Goal: Task Accomplishment & Management: Use online tool/utility

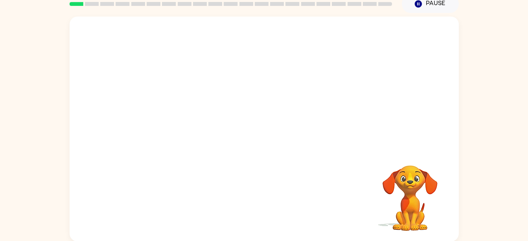
scroll to position [36, 0]
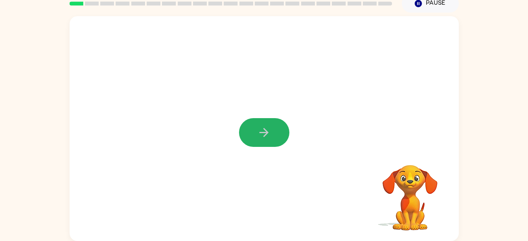
click at [252, 132] on button "button" at bounding box center [264, 132] width 50 height 29
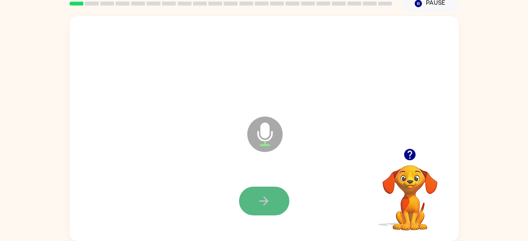
click at [262, 208] on button "button" at bounding box center [264, 200] width 50 height 29
click at [275, 191] on button "button" at bounding box center [264, 200] width 50 height 29
click at [272, 195] on button "button" at bounding box center [264, 200] width 50 height 29
click at [274, 192] on button "button" at bounding box center [264, 200] width 50 height 29
click at [264, 211] on button "button" at bounding box center [264, 200] width 50 height 29
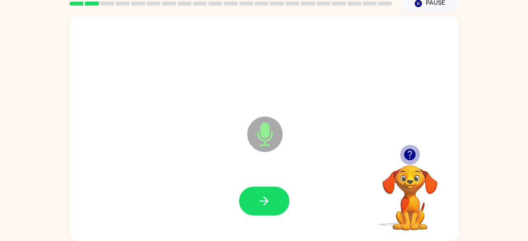
click at [410, 150] on icon "button" at bounding box center [409, 154] width 11 height 11
click at [416, 153] on icon "button" at bounding box center [410, 155] width 14 height 14
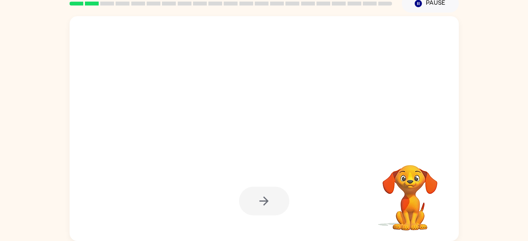
click at [275, 197] on div at bounding box center [264, 200] width 50 height 29
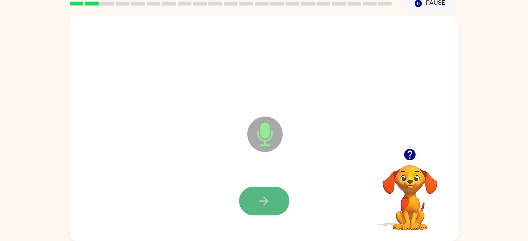
click at [271, 200] on button "button" at bounding box center [264, 200] width 50 height 29
click at [267, 208] on button "button" at bounding box center [264, 200] width 50 height 29
click at [273, 195] on button "button" at bounding box center [264, 200] width 50 height 29
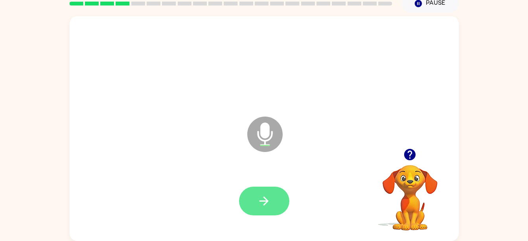
click at [260, 193] on button "button" at bounding box center [264, 200] width 50 height 29
click at [273, 207] on button "button" at bounding box center [264, 200] width 50 height 29
click at [411, 149] on icon "button" at bounding box center [409, 154] width 11 height 11
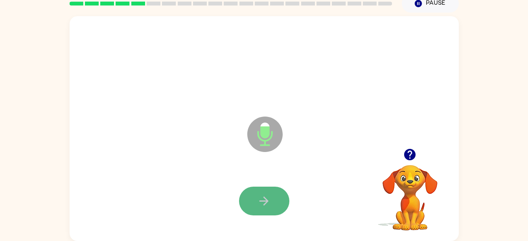
click at [271, 193] on button "button" at bounding box center [264, 200] width 50 height 29
click at [263, 201] on icon "button" at bounding box center [264, 200] width 9 height 9
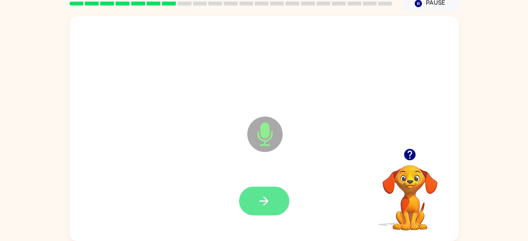
click at [269, 203] on icon "button" at bounding box center [264, 201] width 14 height 14
click at [272, 202] on button "button" at bounding box center [264, 200] width 50 height 29
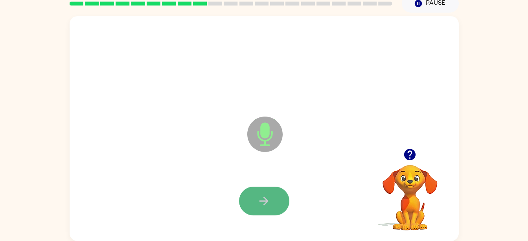
click at [268, 203] on icon "button" at bounding box center [264, 201] width 14 height 14
click at [252, 196] on button "button" at bounding box center [264, 200] width 50 height 29
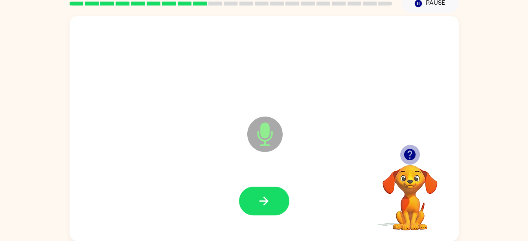
click at [409, 151] on icon "button" at bounding box center [409, 154] width 11 height 11
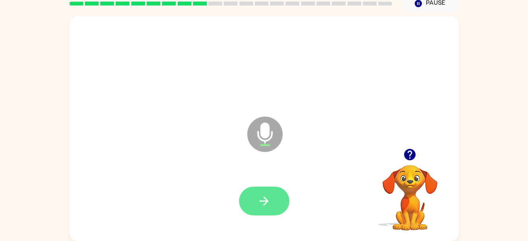
click at [269, 208] on button "button" at bounding box center [264, 200] width 50 height 29
click at [260, 205] on icon "button" at bounding box center [264, 201] width 14 height 14
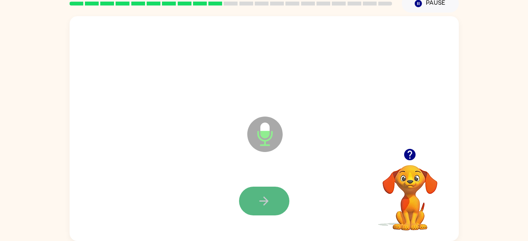
click at [283, 193] on button "button" at bounding box center [264, 200] width 50 height 29
click at [279, 190] on button "button" at bounding box center [264, 200] width 50 height 29
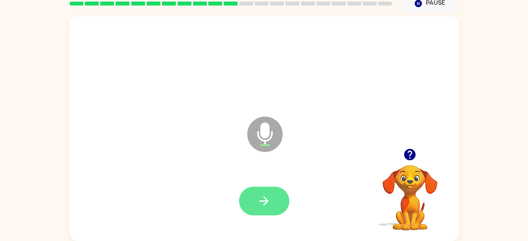
click at [277, 190] on button "button" at bounding box center [264, 200] width 50 height 29
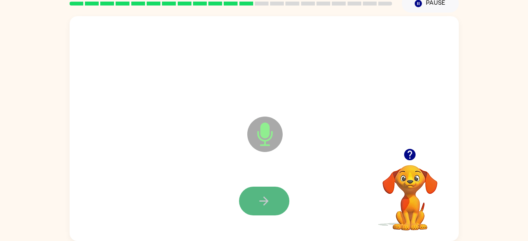
click at [277, 194] on button "button" at bounding box center [264, 200] width 50 height 29
click at [271, 199] on icon "button" at bounding box center [264, 201] width 14 height 14
click at [251, 196] on button "button" at bounding box center [264, 200] width 50 height 29
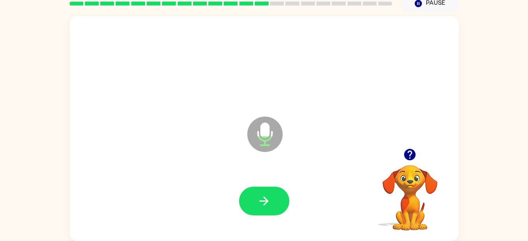
click at [261, 220] on div at bounding box center [264, 201] width 374 height 65
click at [262, 208] on button "button" at bounding box center [264, 200] width 50 height 29
click at [264, 203] on icon "button" at bounding box center [264, 201] width 14 height 14
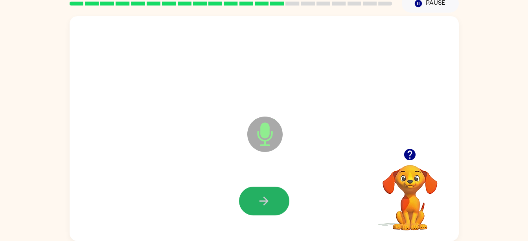
click at [267, 203] on icon "button" at bounding box center [264, 201] width 14 height 14
click at [269, 201] on icon "button" at bounding box center [264, 201] width 14 height 14
click at [276, 197] on button "button" at bounding box center [264, 200] width 50 height 29
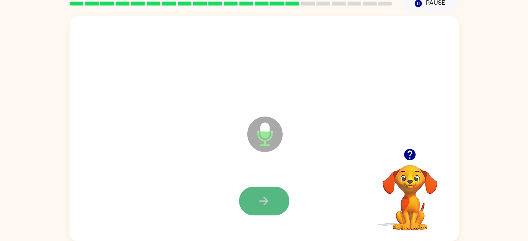
click at [272, 193] on button "button" at bounding box center [264, 200] width 50 height 29
click at [268, 192] on button "button" at bounding box center [264, 200] width 50 height 29
click at [272, 193] on button "button" at bounding box center [264, 200] width 50 height 29
click at [261, 205] on icon "button" at bounding box center [264, 201] width 14 height 14
click at [273, 190] on button "button" at bounding box center [264, 200] width 50 height 29
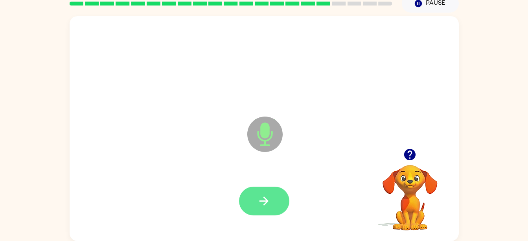
click at [281, 199] on button "button" at bounding box center [264, 200] width 50 height 29
click at [278, 213] on button "button" at bounding box center [264, 200] width 50 height 29
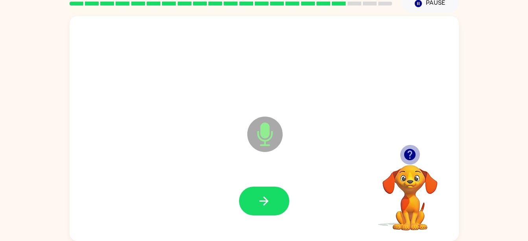
click at [411, 157] on icon "button" at bounding box center [409, 154] width 11 height 11
click at [411, 150] on icon "button" at bounding box center [409, 154] width 11 height 11
click at [406, 146] on button "button" at bounding box center [410, 154] width 20 height 20
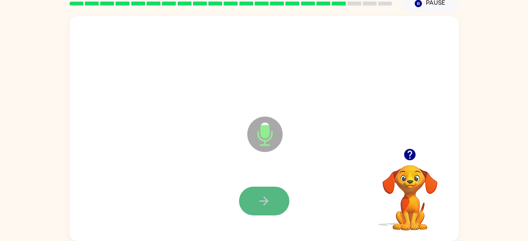
click at [279, 199] on button "button" at bounding box center [264, 200] width 50 height 29
click at [257, 201] on icon "button" at bounding box center [264, 201] width 14 height 14
click at [274, 195] on button "button" at bounding box center [264, 200] width 50 height 29
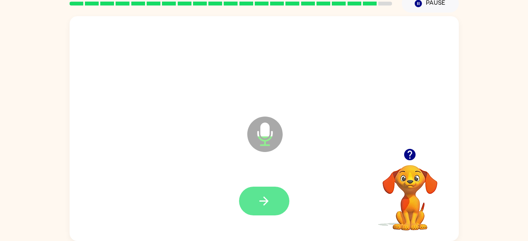
click at [277, 202] on button "button" at bounding box center [264, 200] width 50 height 29
click at [288, 197] on button "button" at bounding box center [264, 200] width 50 height 29
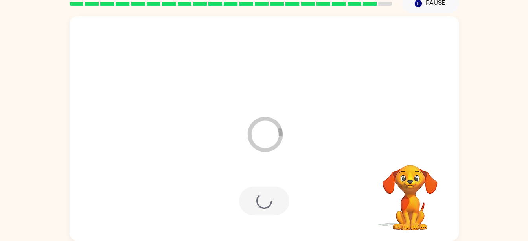
scroll to position [22, 0]
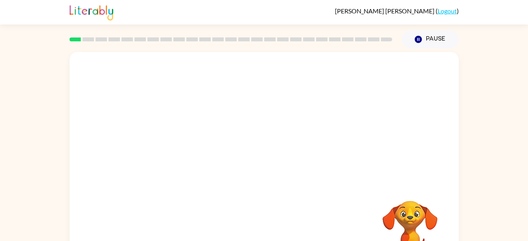
scroll to position [36, 0]
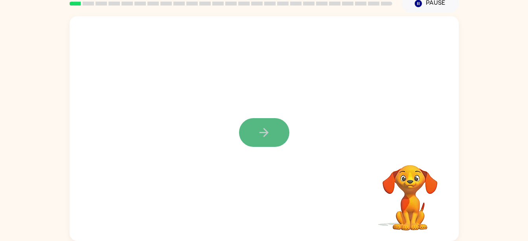
click at [270, 135] on icon "button" at bounding box center [264, 132] width 14 height 14
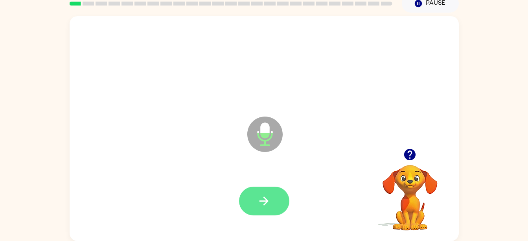
click at [274, 196] on button "button" at bounding box center [264, 200] width 50 height 29
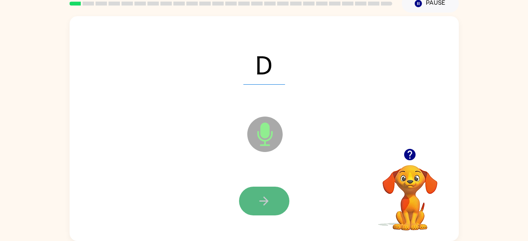
click at [273, 193] on button "button" at bounding box center [264, 200] width 50 height 29
click at [255, 191] on button "button" at bounding box center [264, 200] width 50 height 29
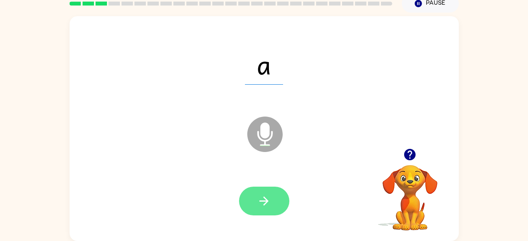
click at [258, 195] on icon "button" at bounding box center [264, 201] width 14 height 14
click at [258, 210] on button "button" at bounding box center [264, 200] width 50 height 29
click at [279, 192] on button "button" at bounding box center [264, 200] width 50 height 29
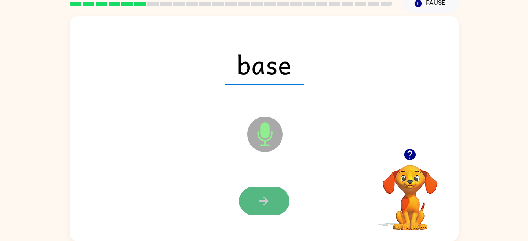
click at [261, 209] on button "button" at bounding box center [264, 200] width 50 height 29
click at [269, 206] on icon "button" at bounding box center [264, 201] width 14 height 14
click at [281, 203] on button "button" at bounding box center [264, 200] width 50 height 29
click at [272, 198] on button "button" at bounding box center [264, 200] width 50 height 29
click at [278, 202] on button "button" at bounding box center [264, 200] width 50 height 29
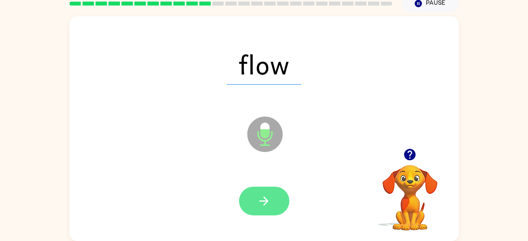
click at [271, 190] on button "button" at bounding box center [264, 200] width 50 height 29
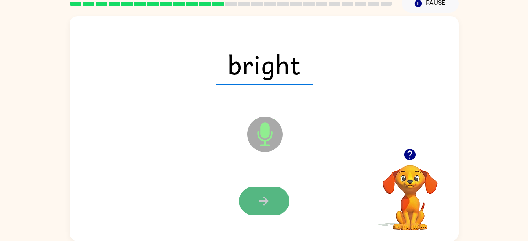
click at [276, 188] on button "button" at bounding box center [264, 200] width 50 height 29
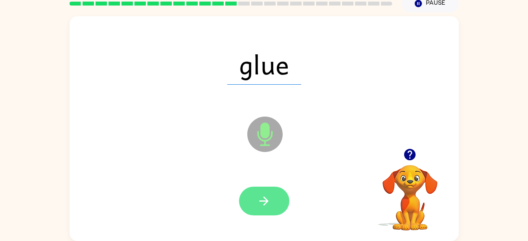
click at [261, 199] on icon "button" at bounding box center [264, 201] width 14 height 14
click at [252, 199] on button "button" at bounding box center [264, 200] width 50 height 29
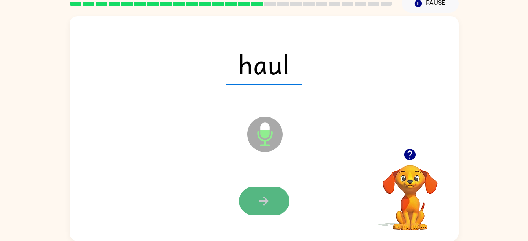
click at [258, 193] on button "button" at bounding box center [264, 200] width 50 height 29
click at [255, 192] on button "button" at bounding box center [264, 200] width 50 height 29
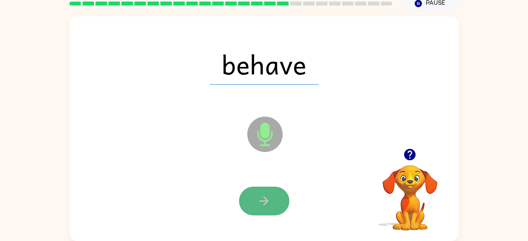
click at [251, 187] on button "button" at bounding box center [264, 200] width 50 height 29
click at [259, 197] on icon "button" at bounding box center [264, 201] width 14 height 14
click at [253, 192] on button "button" at bounding box center [264, 200] width 50 height 29
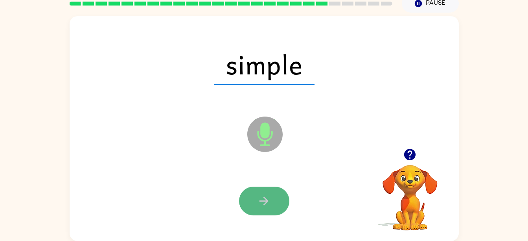
click at [264, 197] on icon "button" at bounding box center [264, 200] width 9 height 9
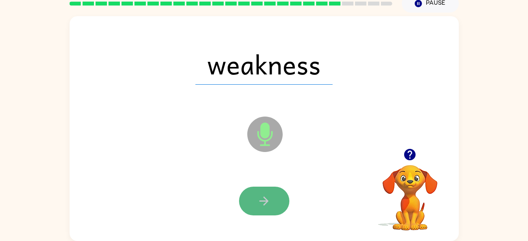
click at [261, 196] on icon "button" at bounding box center [264, 201] width 14 height 14
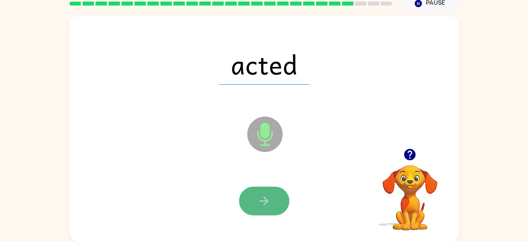
click at [263, 192] on button "button" at bounding box center [264, 200] width 50 height 29
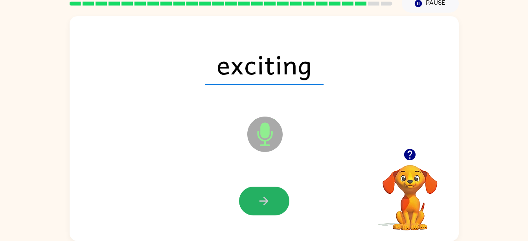
click at [263, 192] on button "button" at bounding box center [264, 200] width 50 height 29
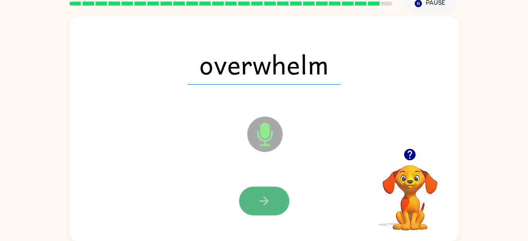
click at [269, 204] on icon "button" at bounding box center [264, 201] width 14 height 14
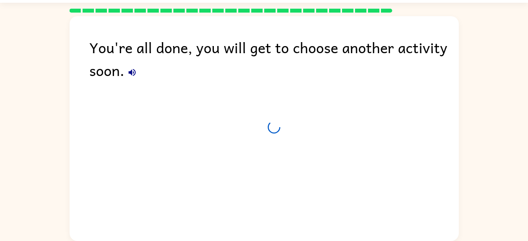
scroll to position [22, 0]
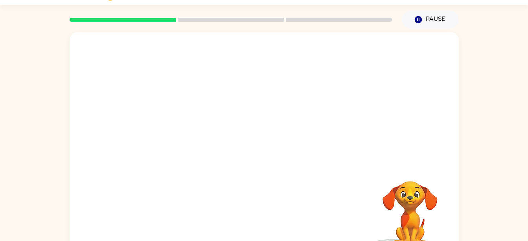
scroll to position [36, 0]
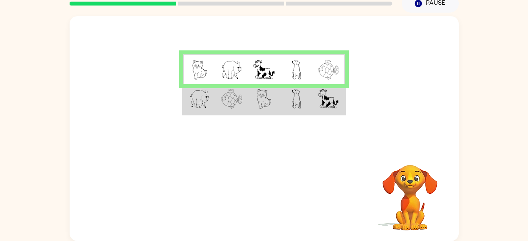
click at [313, 103] on td at bounding box center [329, 99] width 32 height 30
click at [311, 102] on td at bounding box center [296, 99] width 32 height 30
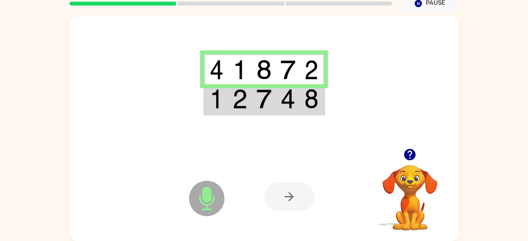
click at [290, 99] on img at bounding box center [287, 99] width 15 height 20
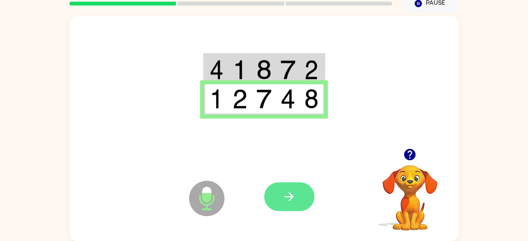
click at [292, 199] on icon "button" at bounding box center [289, 197] width 14 height 14
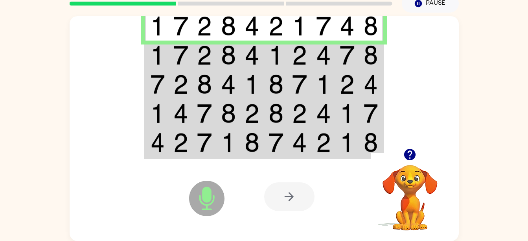
click at [351, 57] on img at bounding box center [347, 55] width 15 height 20
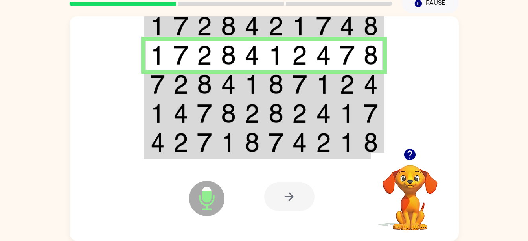
click at [315, 83] on td at bounding box center [324, 84] width 24 height 29
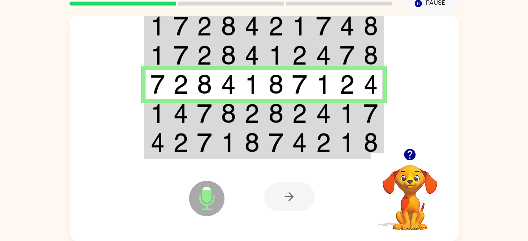
click at [309, 113] on td at bounding box center [300, 113] width 24 height 29
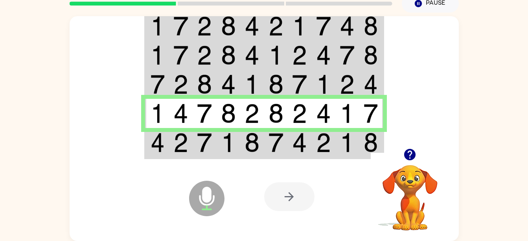
click at [282, 145] on img at bounding box center [276, 143] width 15 height 20
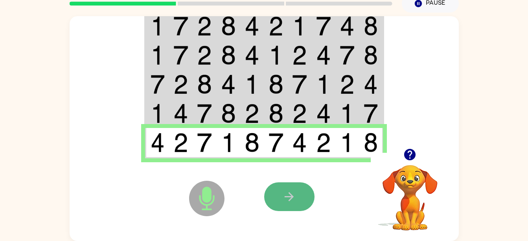
click at [292, 197] on icon "button" at bounding box center [289, 196] width 9 height 9
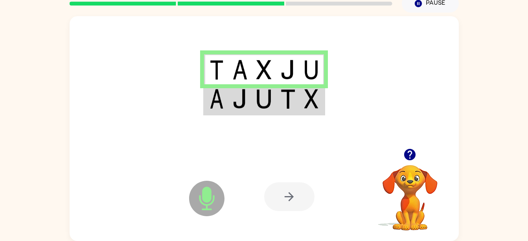
click at [292, 102] on img at bounding box center [287, 99] width 15 height 20
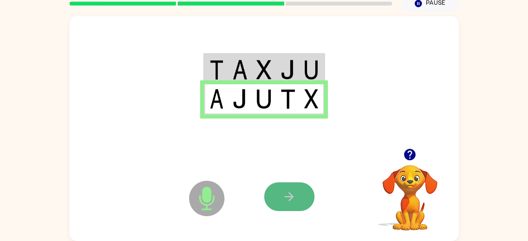
click at [292, 196] on icon "button" at bounding box center [289, 196] width 9 height 9
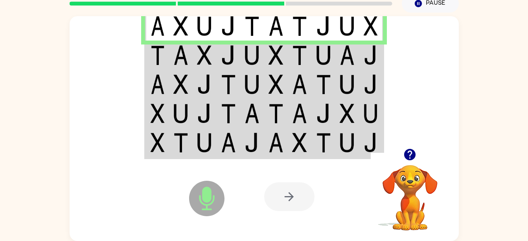
click at [248, 57] on img at bounding box center [252, 55] width 15 height 20
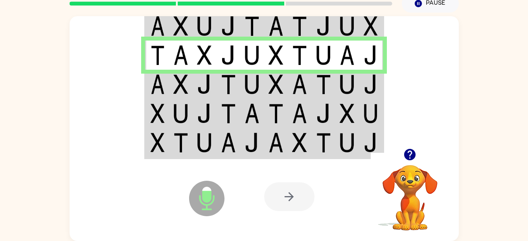
click at [199, 77] on img at bounding box center [204, 84] width 15 height 20
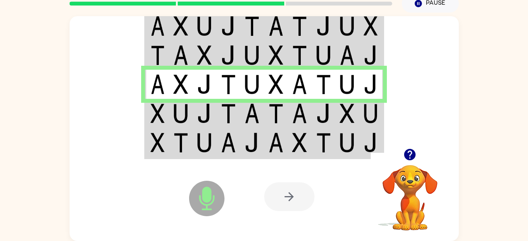
click at [175, 116] on img at bounding box center [180, 113] width 15 height 20
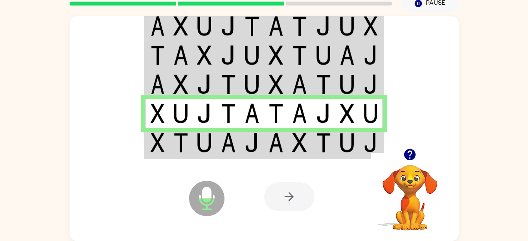
click at [231, 141] on img at bounding box center [228, 143] width 15 height 20
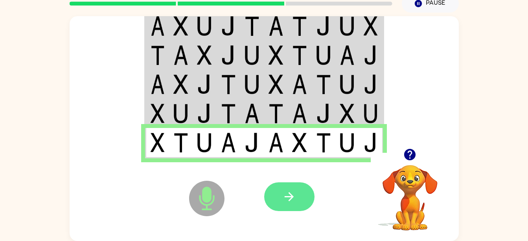
click at [277, 201] on button "button" at bounding box center [289, 196] width 50 height 29
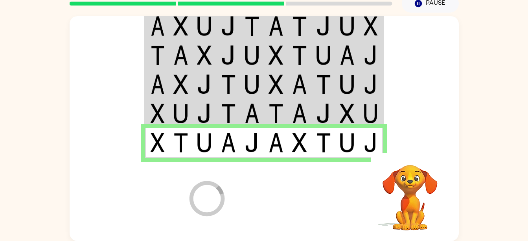
scroll to position [22, 0]
